Goal: Task Accomplishment & Management: Use online tool/utility

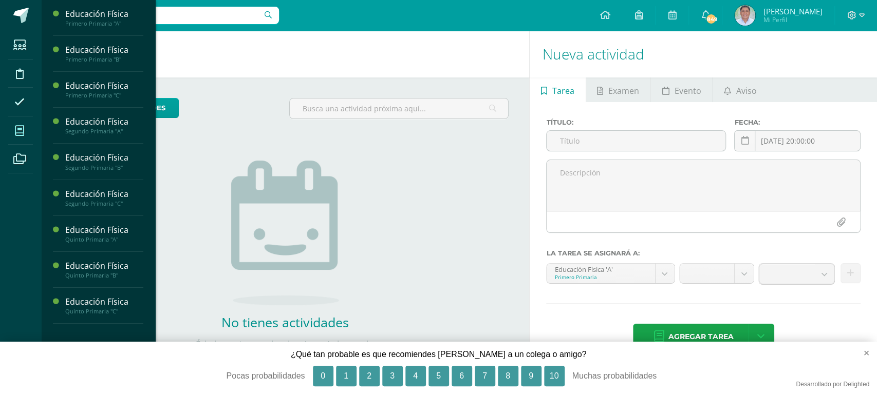
click at [18, 132] on icon at bounding box center [19, 131] width 9 height 10
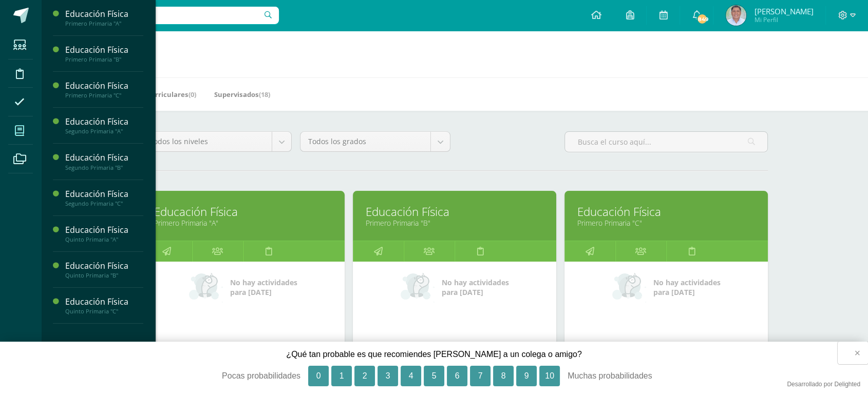
click at [853, 351] on button "×" at bounding box center [852, 353] width 30 height 23
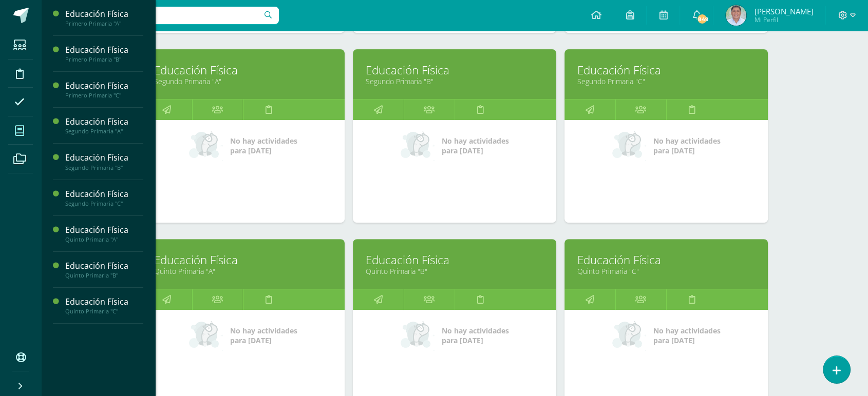
scroll to position [336, 0]
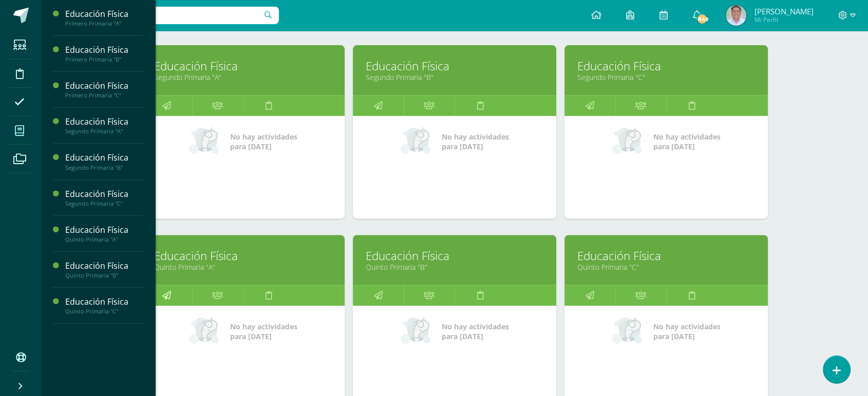
click at [164, 298] on icon at bounding box center [166, 295] width 9 height 20
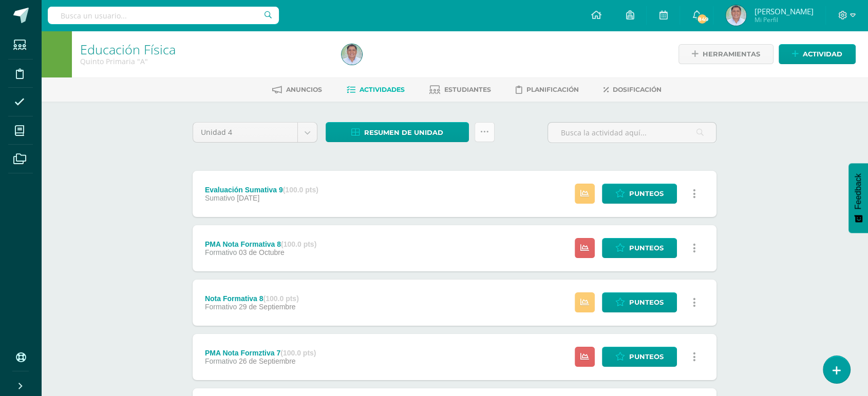
click at [485, 128] on icon at bounding box center [484, 132] width 9 height 9
click at [435, 164] on link "Enviar punteos a revision" at bounding box center [459, 164] width 113 height 25
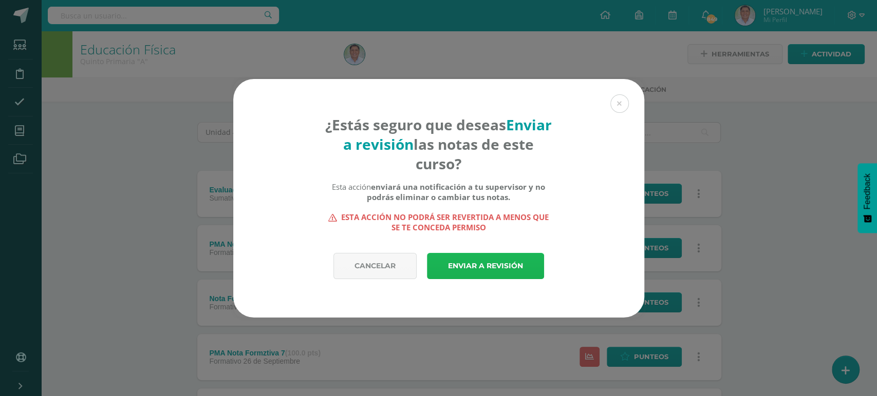
click at [476, 261] on link "Enviar a revisión" at bounding box center [485, 266] width 117 height 26
